Goal: Task Accomplishment & Management: Manage account settings

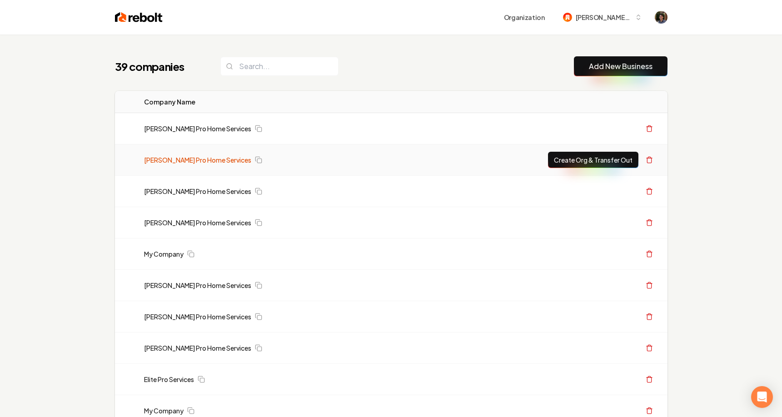
click at [170, 157] on link "[PERSON_NAME] Pro Home Services" at bounding box center [197, 159] width 107 height 9
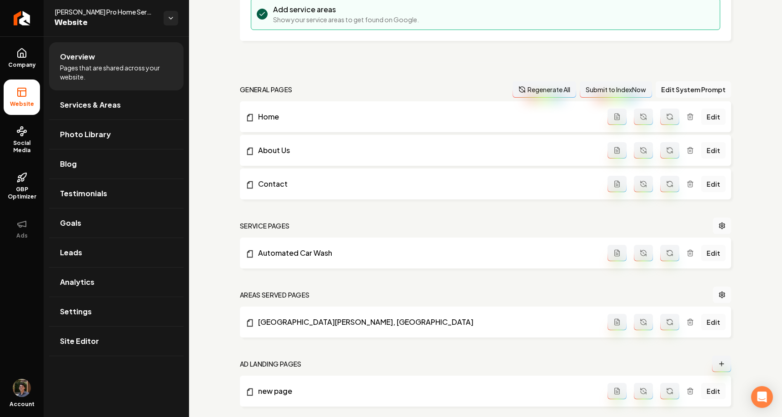
scroll to position [278, 0]
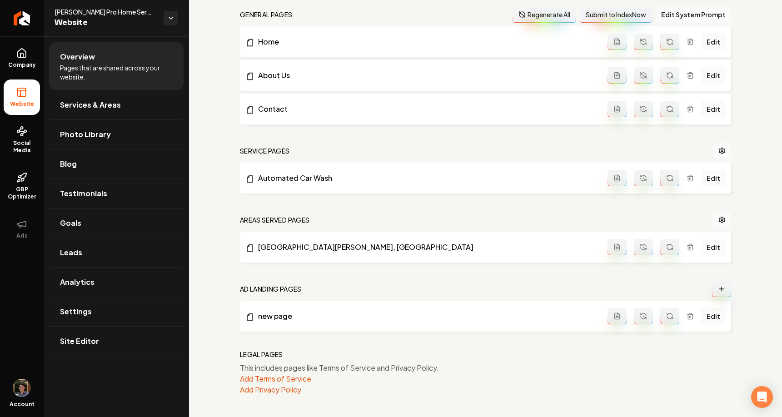
click at [717, 247] on link "Edit" at bounding box center [713, 247] width 25 height 16
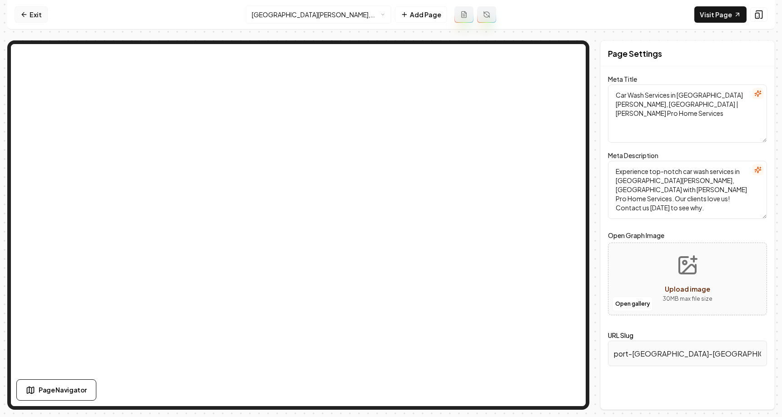
click at [27, 12] on icon at bounding box center [23, 14] width 7 height 7
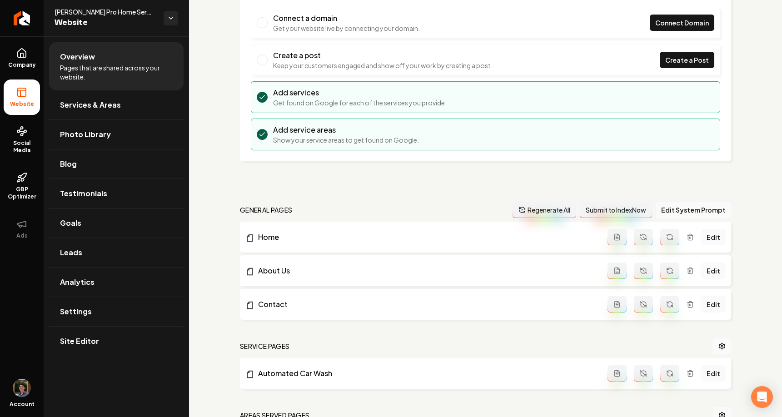
scroll to position [83, 0]
click at [714, 271] on link "Edit" at bounding box center [713, 270] width 25 height 16
